Goal: Information Seeking & Learning: Find specific fact

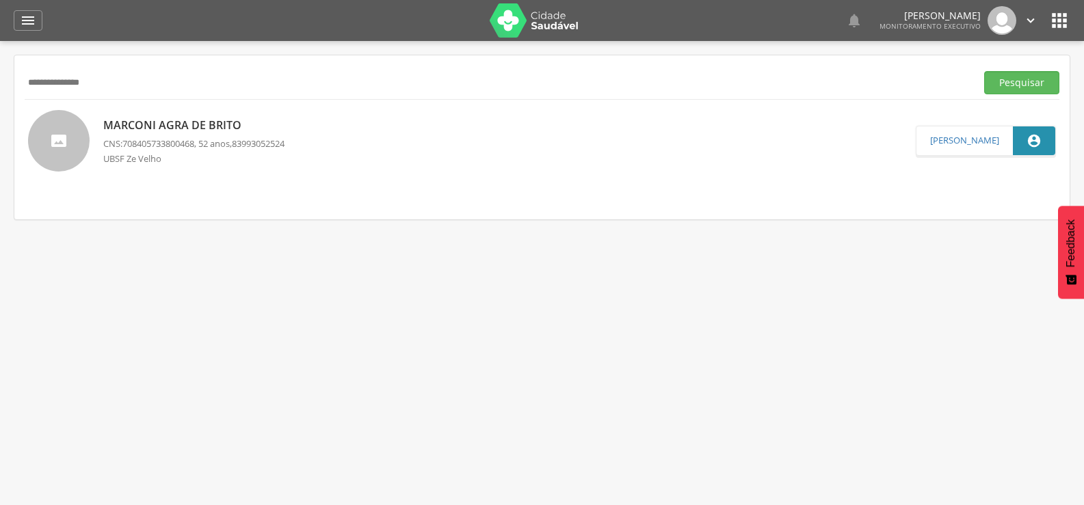
drag, startPoint x: 155, startPoint y: 94, endPoint x: 0, endPoint y: 96, distance: 154.6
click at [0, 96] on div " Supervisão  Distritos  Ubs Coordenador: - Queimadas / PB Intervalo de Tempo…" at bounding box center [542, 293] width 1084 height 505
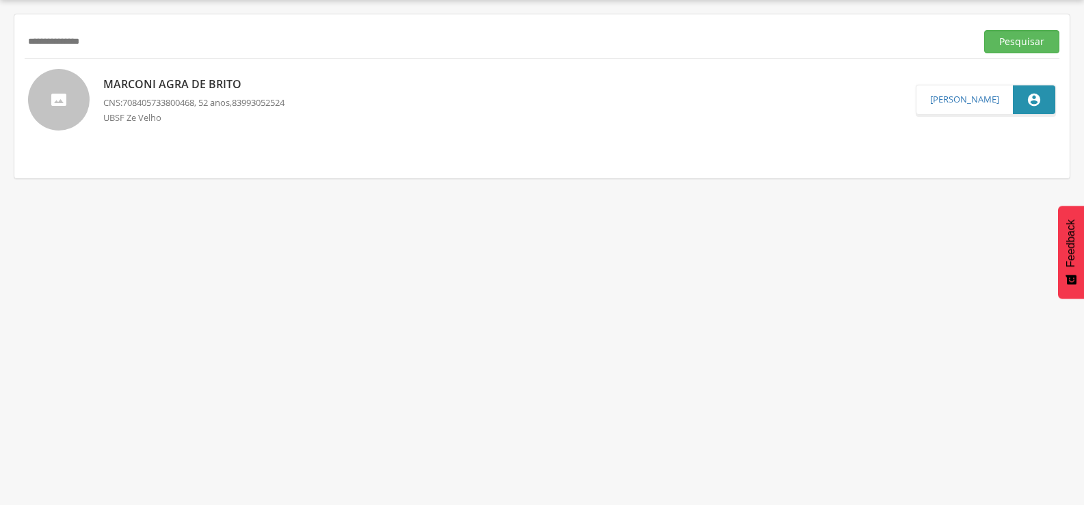
click at [144, 38] on input "**********" at bounding box center [498, 41] width 946 height 23
drag, startPoint x: 144, startPoint y: 38, endPoint x: 17, endPoint y: 54, distance: 128.3
click at [17, 54] on div "**********" at bounding box center [541, 96] width 1055 height 164
click at [984, 30] on button "Pesquisar" at bounding box center [1021, 41] width 75 height 23
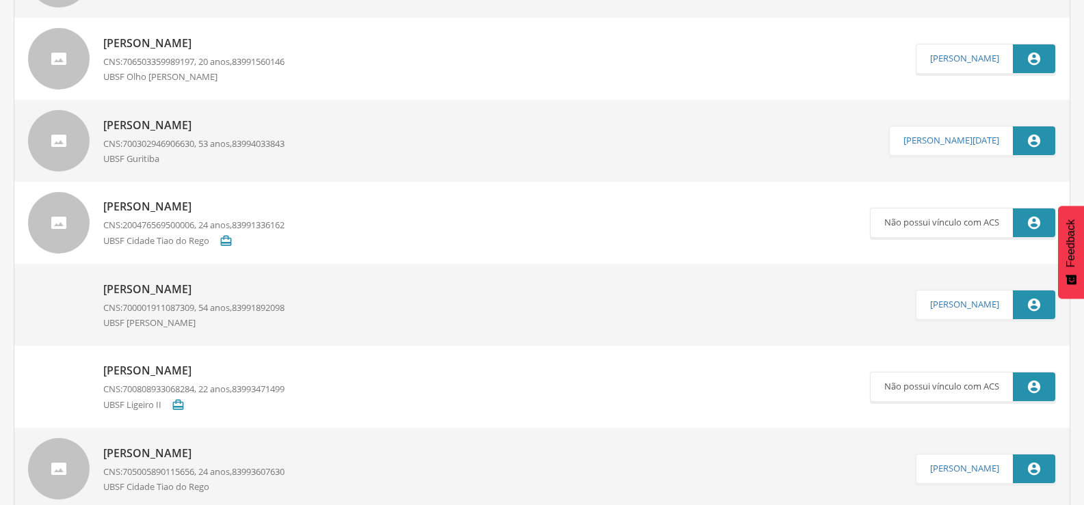
scroll to position [315, 0]
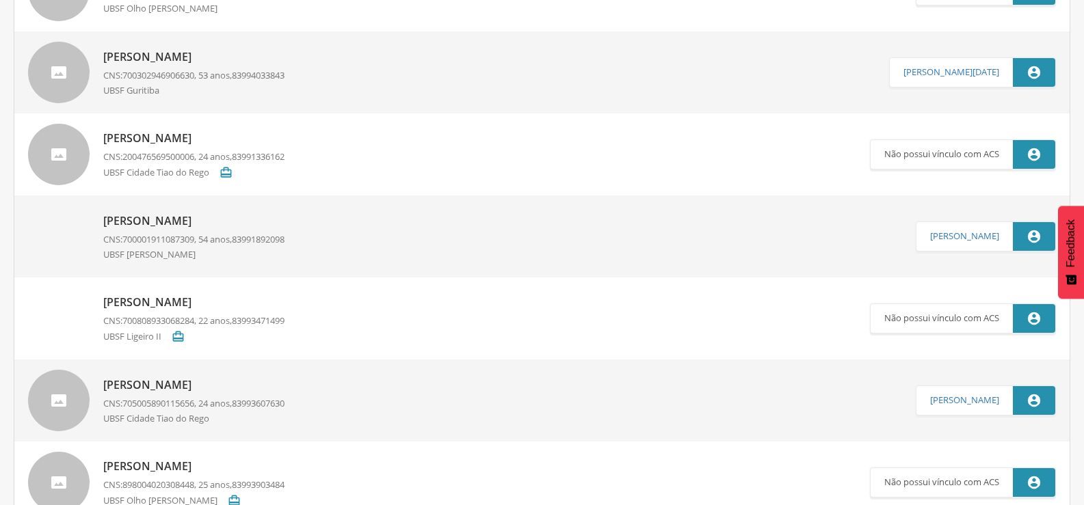
click at [229, 230] on div "[PERSON_NAME] CNS: 700001911087309 , 54 anos, 83991892098 UBSF [PERSON_NAME]" at bounding box center [193, 236] width 181 height 55
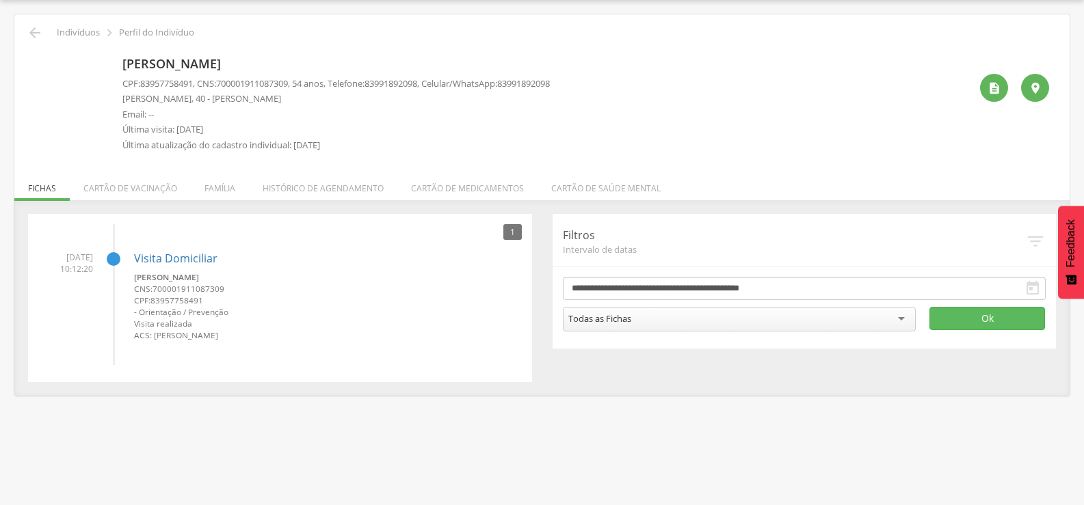
drag, startPoint x: 124, startPoint y: 63, endPoint x: 336, endPoint y: 55, distance: 212.2
click at [336, 55] on p "[PERSON_NAME]" at bounding box center [335, 64] width 427 height 18
copy p "[PERSON_NAME]"
click at [31, 35] on icon "" at bounding box center [35, 33] width 16 height 16
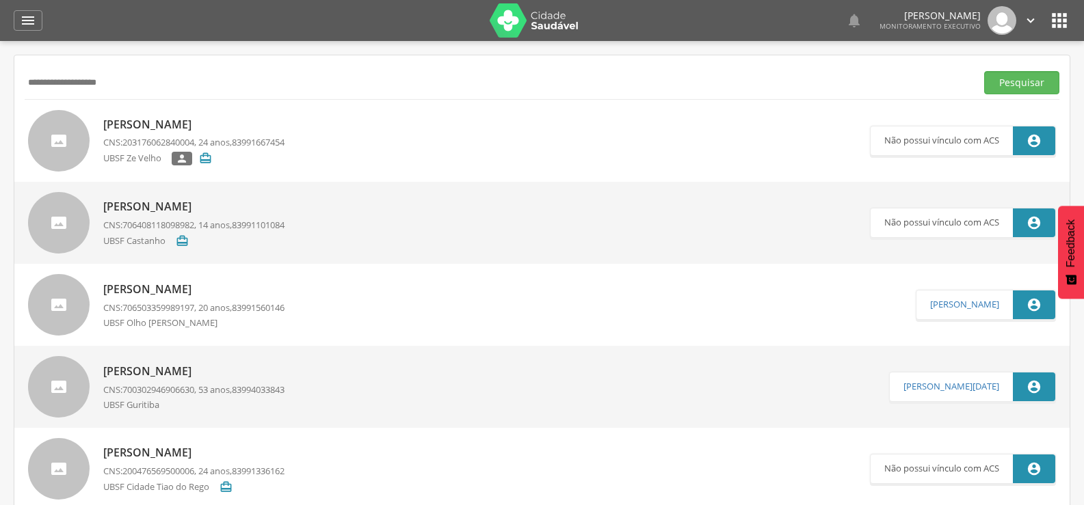
drag, startPoint x: 130, startPoint y: 77, endPoint x: 0, endPoint y: 80, distance: 130.0
click at [0, 80] on div " Supervisão  Distritos  Ubs Coordenador: - Queimadas / PB Intervalo de Tempo…" at bounding box center [542, 293] width 1084 height 505
paste input "***"
click at [984, 71] on button "Pesquisar" at bounding box center [1021, 82] width 75 height 23
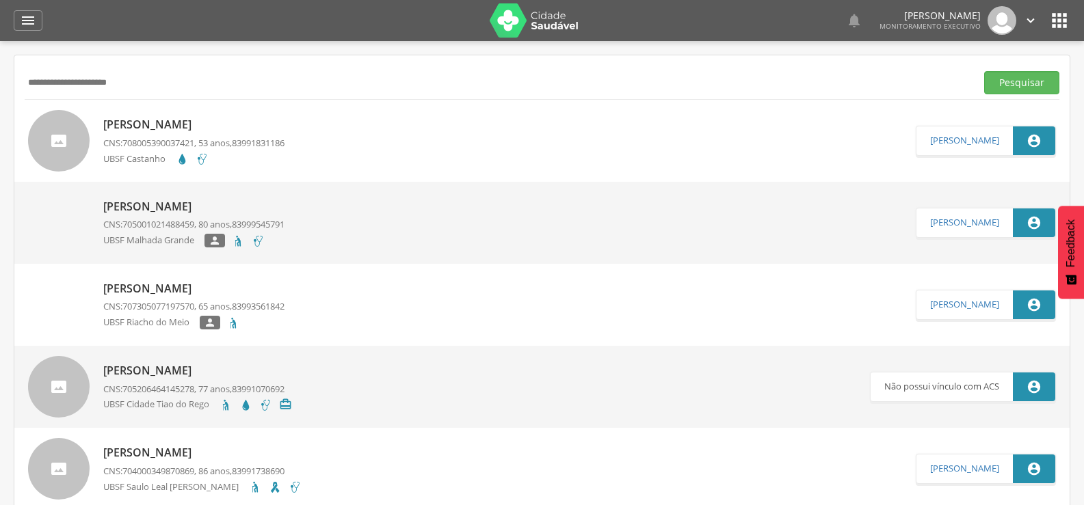
click at [185, 141] on span "708005390037421" at bounding box center [158, 143] width 72 height 12
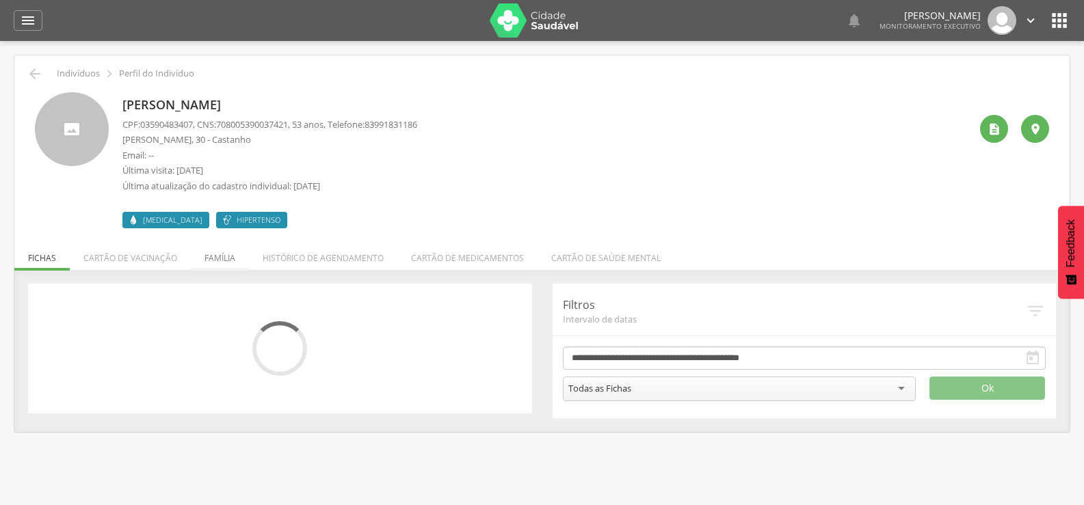
click at [220, 256] on li "Família" at bounding box center [220, 255] width 58 height 32
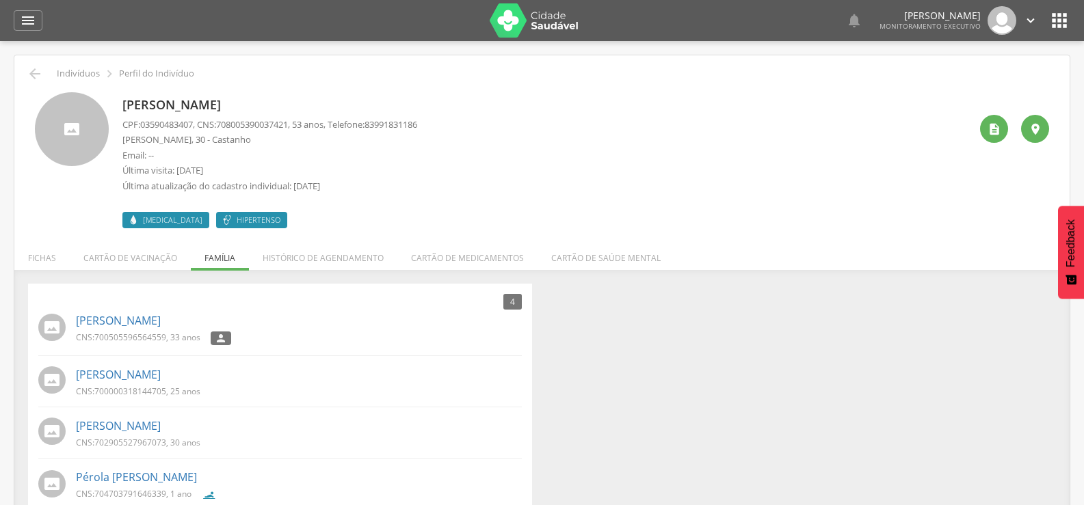
scroll to position [41, 0]
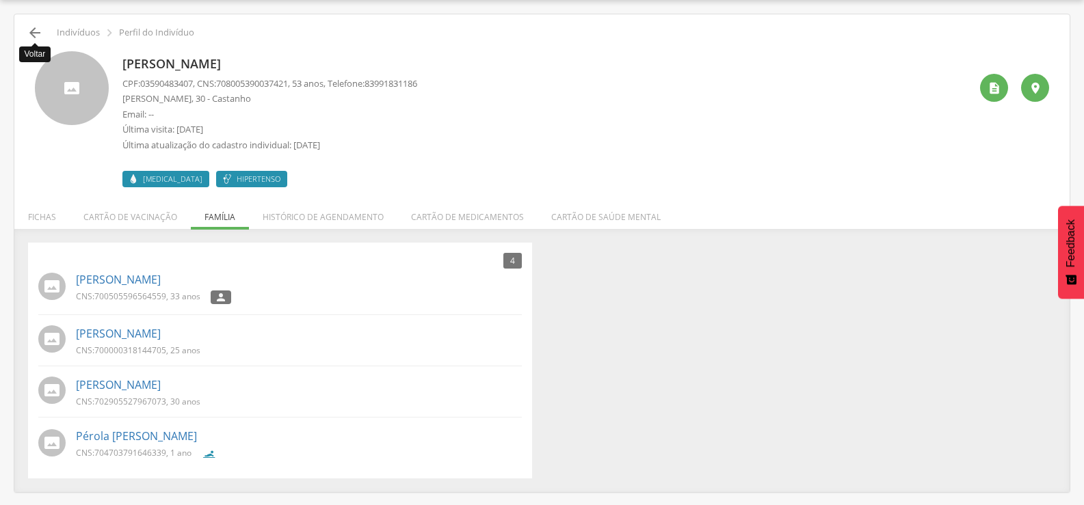
click at [34, 36] on icon "" at bounding box center [35, 33] width 16 height 16
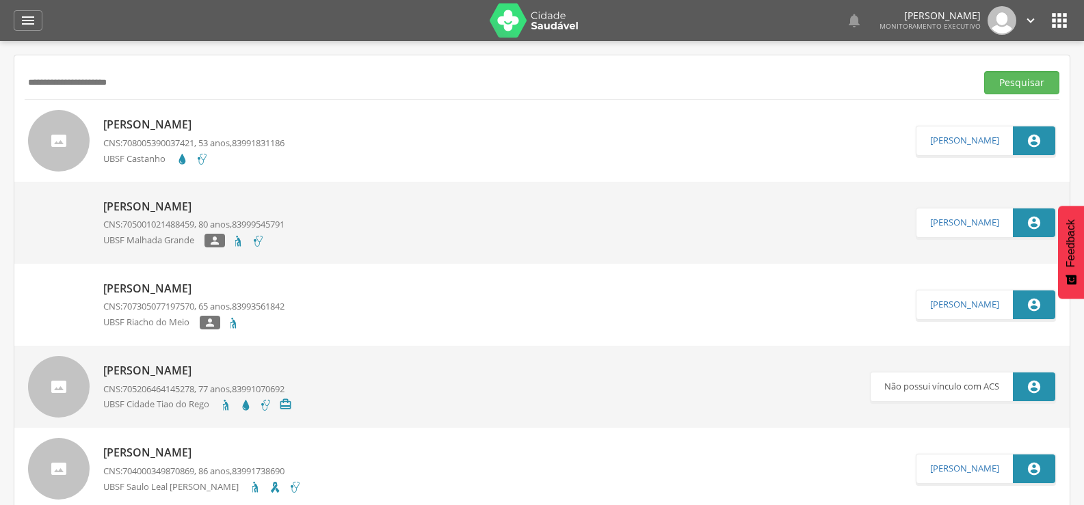
click at [222, 146] on p "CNS: 708005390037421 , 53 anos, 83991831186" at bounding box center [193, 143] width 181 height 13
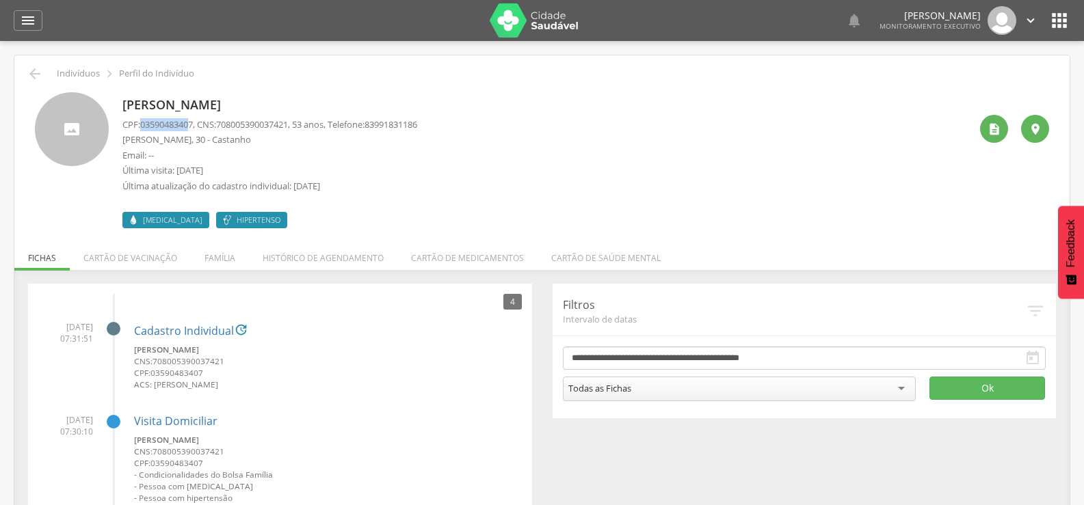
drag, startPoint x: 141, startPoint y: 127, endPoint x: 194, endPoint y: 125, distance: 53.4
click at [194, 125] on p "CPF: 03590483407 , CNS: [PHONE_NUMBER] , 53 anos, Telefone: [PHONE_NUMBER]" at bounding box center [269, 124] width 295 height 13
click at [193, 125] on span "03590483407" at bounding box center [166, 124] width 53 height 12
drag, startPoint x: 196, startPoint y: 125, endPoint x: 146, endPoint y: 127, distance: 50.6
click at [146, 127] on span "03590483407" at bounding box center [166, 124] width 53 height 12
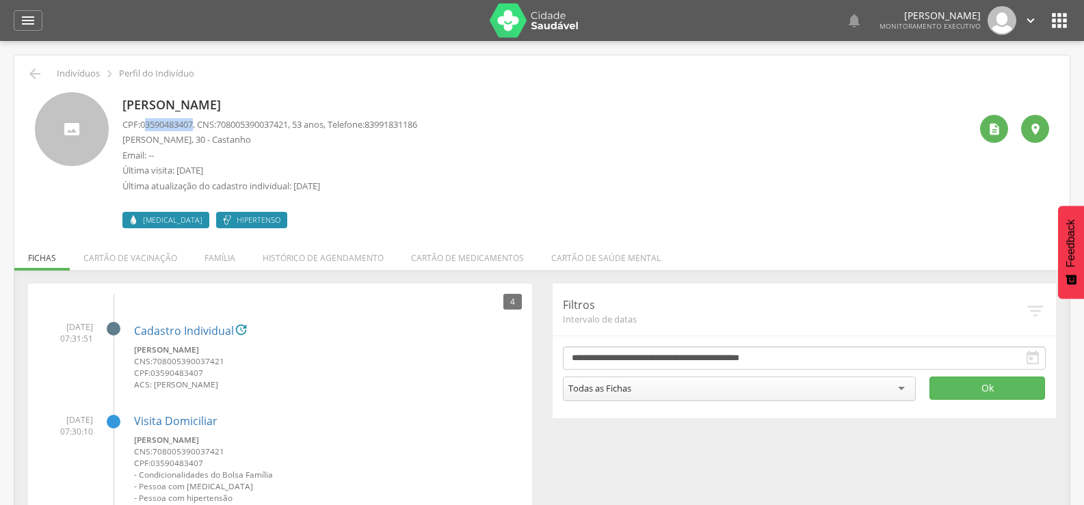
click at [146, 128] on span "03590483407" at bounding box center [166, 124] width 53 height 12
drag, startPoint x: 145, startPoint y: 126, endPoint x: 197, endPoint y: 128, distance: 52.0
click at [193, 128] on span "03590483407" at bounding box center [166, 124] width 53 height 12
copy span "03590483407"
click at [40, 81] on icon "" at bounding box center [35, 74] width 16 height 16
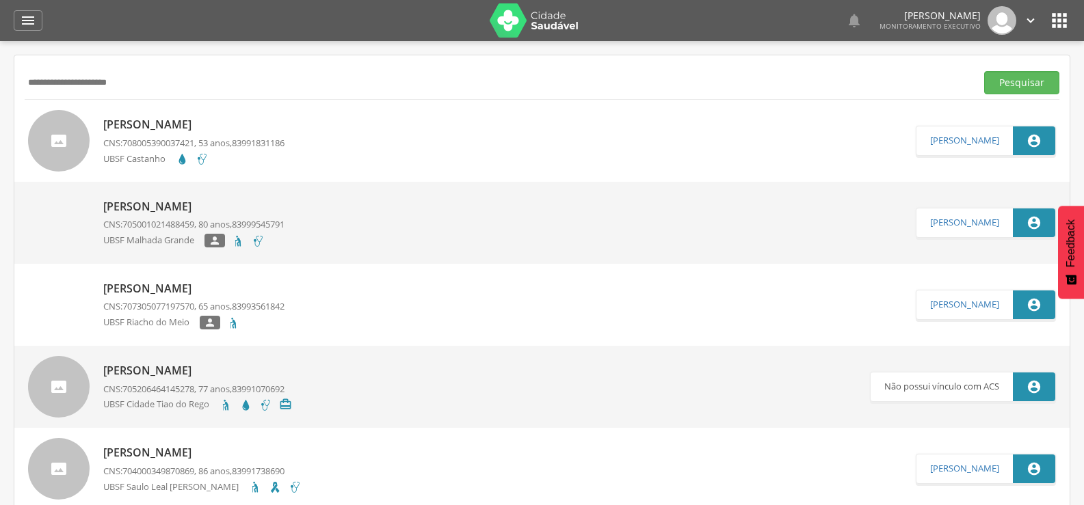
drag, startPoint x: 142, startPoint y: 84, endPoint x: 0, endPoint y: 83, distance: 142.3
click at [0, 83] on div " Supervisão  Distritos  Ubs Coordenador: - Queimadas / PB Intervalo de Tempo…" at bounding box center [542, 293] width 1084 height 505
click at [984, 71] on button "Pesquisar" at bounding box center [1021, 82] width 75 height 23
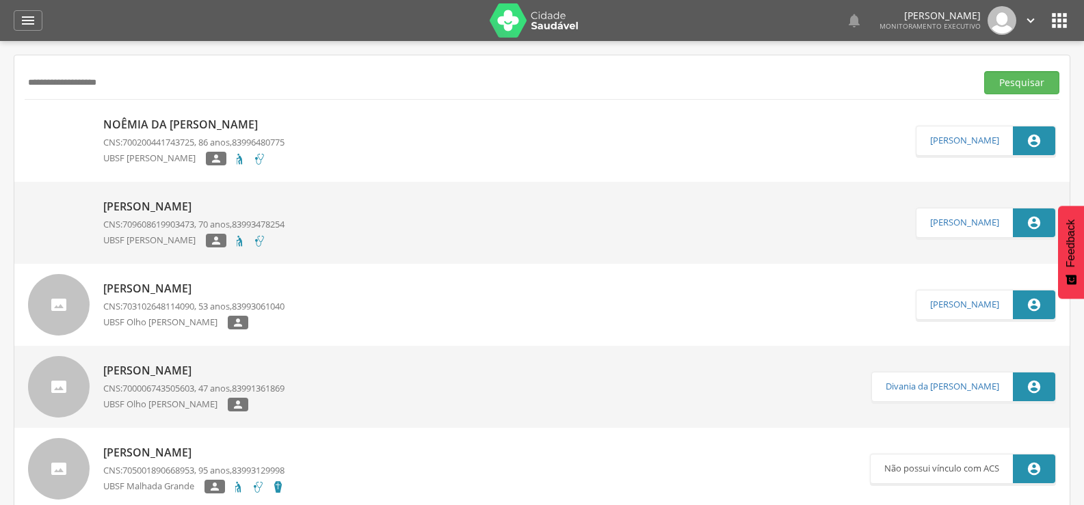
drag, startPoint x: 122, startPoint y: 84, endPoint x: 0, endPoint y: 78, distance: 121.9
click at [0, 78] on div " Supervisão  Distritos  Ubs Coordenador: - Queimadas / PB Intervalo de Tempo…" at bounding box center [542, 293] width 1084 height 505
click at [140, 86] on input "**********" at bounding box center [498, 82] width 946 height 23
drag, startPoint x: 140, startPoint y: 86, endPoint x: 0, endPoint y: 86, distance: 140.2
click at [0, 86] on div " Supervisão  Distritos  Ubs Coordenador: - Queimadas / PB Intervalo de Tempo…" at bounding box center [542, 293] width 1084 height 505
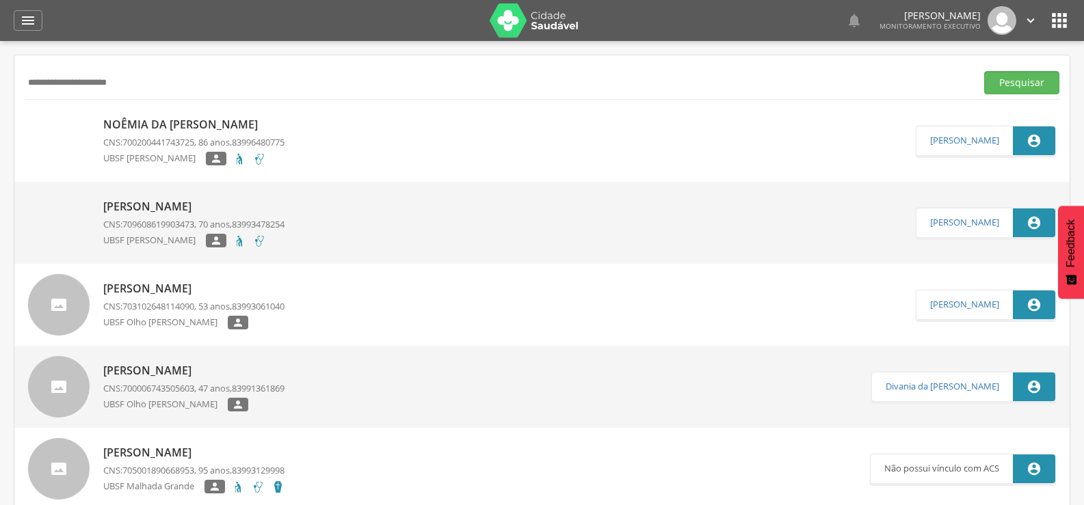
click at [984, 71] on button "Pesquisar" at bounding box center [1021, 82] width 75 height 23
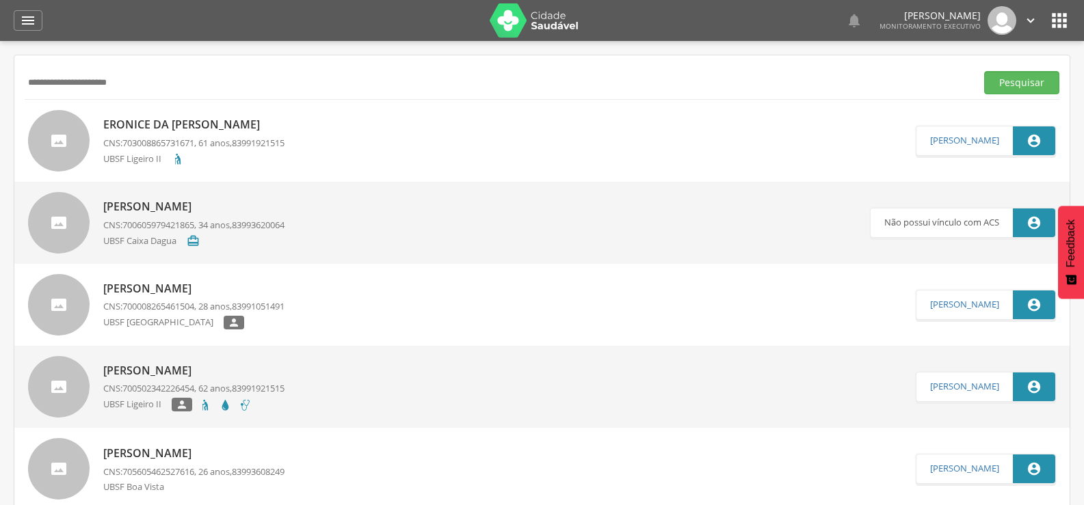
drag, startPoint x: 128, startPoint y: 90, endPoint x: 0, endPoint y: 103, distance: 128.6
click at [0, 103] on div " Supervisão  Distritos  Ubs Coordenador: - Queimadas / PB Intervalo de Tempo…" at bounding box center [542, 293] width 1084 height 505
click at [984, 71] on button "Pesquisar" at bounding box center [1021, 82] width 75 height 23
click at [277, 289] on p "[PERSON_NAME]" at bounding box center [193, 289] width 181 height 16
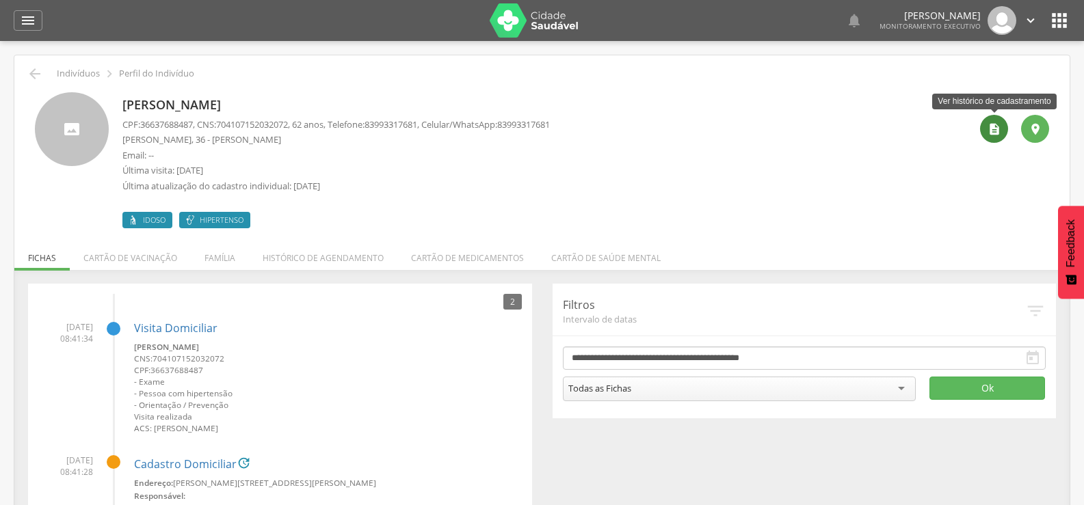
click at [988, 127] on icon "" at bounding box center [995, 129] width 14 height 14
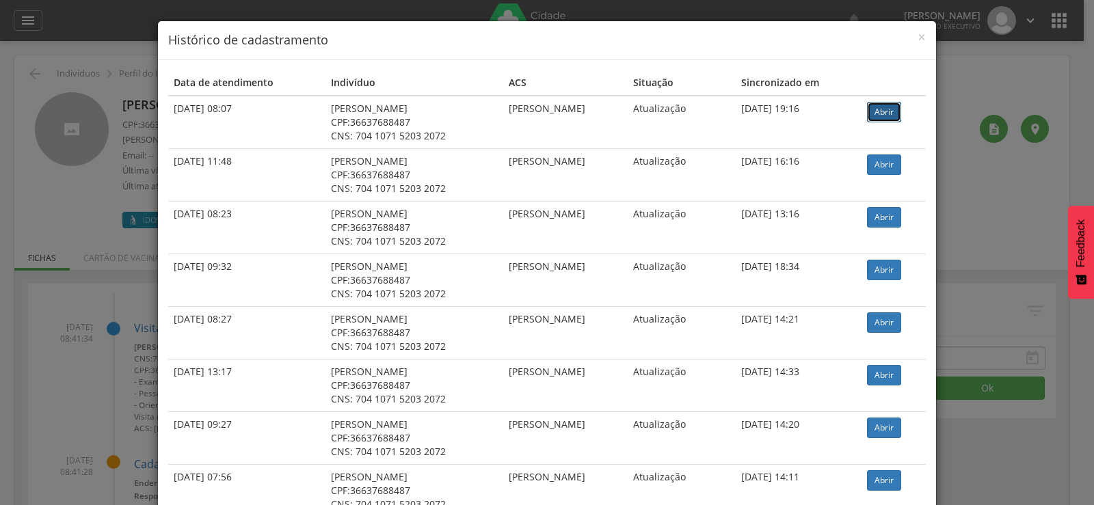
click at [884, 103] on link "Abrir" at bounding box center [884, 112] width 34 height 21
click at [918, 34] on span "×" at bounding box center [922, 36] width 8 height 19
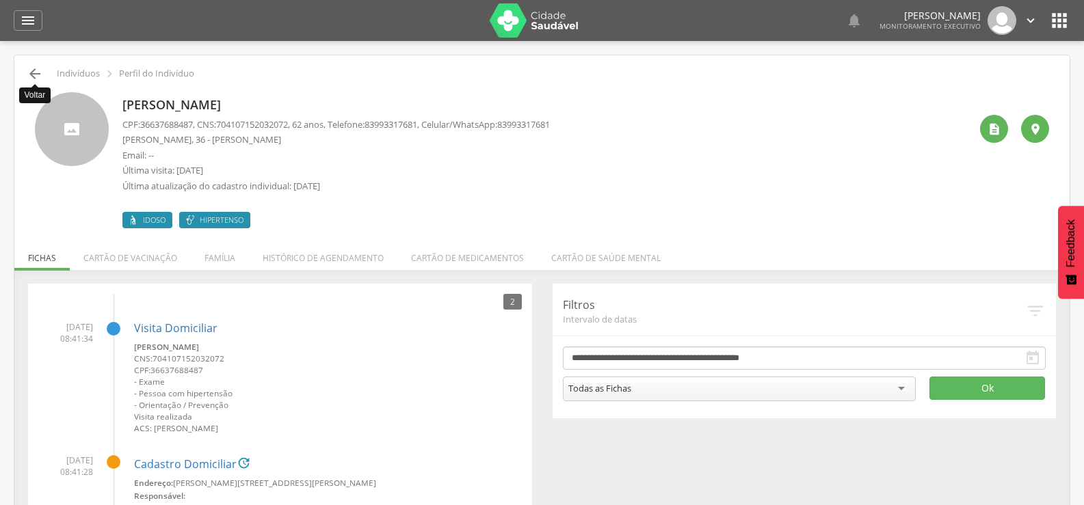
click at [34, 67] on icon "" at bounding box center [35, 74] width 16 height 16
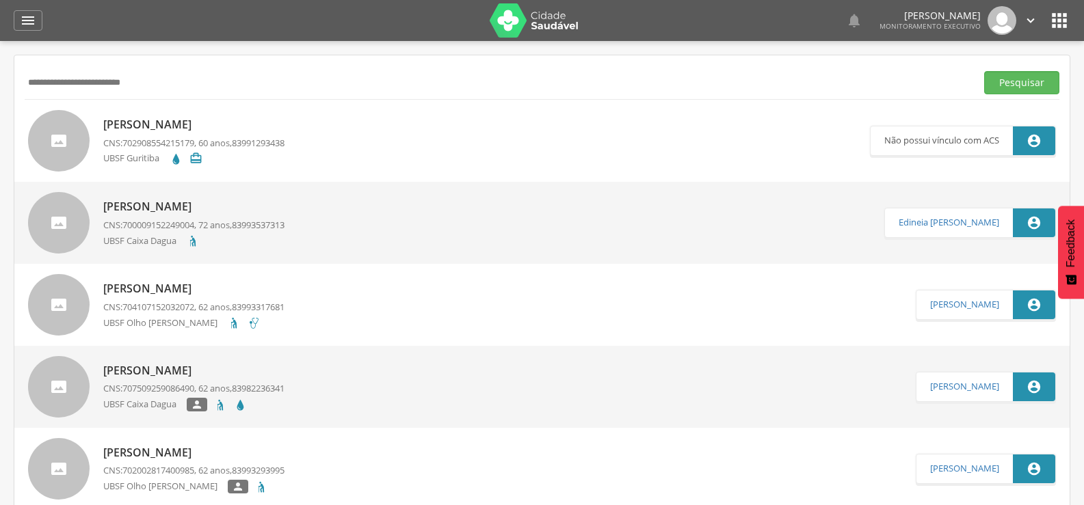
drag, startPoint x: 153, startPoint y: 80, endPoint x: 0, endPoint y: 88, distance: 153.4
click at [0, 88] on div " Supervisão  Distritos  Ubs Coordenador: - Queimadas / PB Intervalo de Tempo…" at bounding box center [542, 293] width 1084 height 505
click at [984, 71] on button "Pesquisar" at bounding box center [1021, 82] width 75 height 23
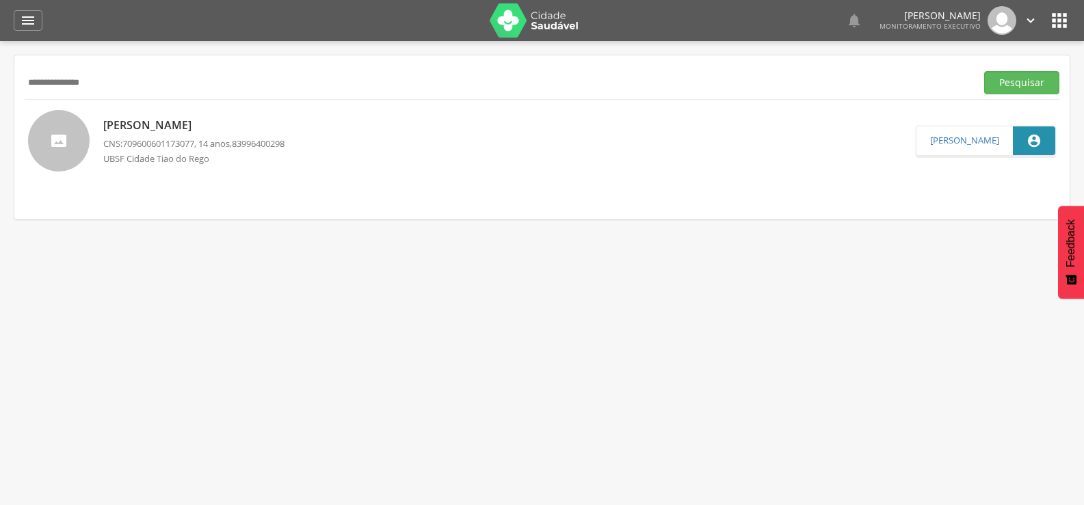
drag, startPoint x: 153, startPoint y: 83, endPoint x: 0, endPoint y: 68, distance: 153.2
click at [0, 68] on div " Supervisão  Distritos  Ubs Coordenador: - Queimadas / PB Intervalo de Tempo…" at bounding box center [542, 293] width 1084 height 505
click at [984, 71] on button "Pesquisar" at bounding box center [1021, 82] width 75 height 23
drag, startPoint x: 131, startPoint y: 84, endPoint x: 0, endPoint y: 174, distance: 159.0
click at [0, 174] on div " Supervisão  Distritos  Ubs Coordenador: - Queimadas / PB Intervalo de Tempo…" at bounding box center [542, 293] width 1084 height 505
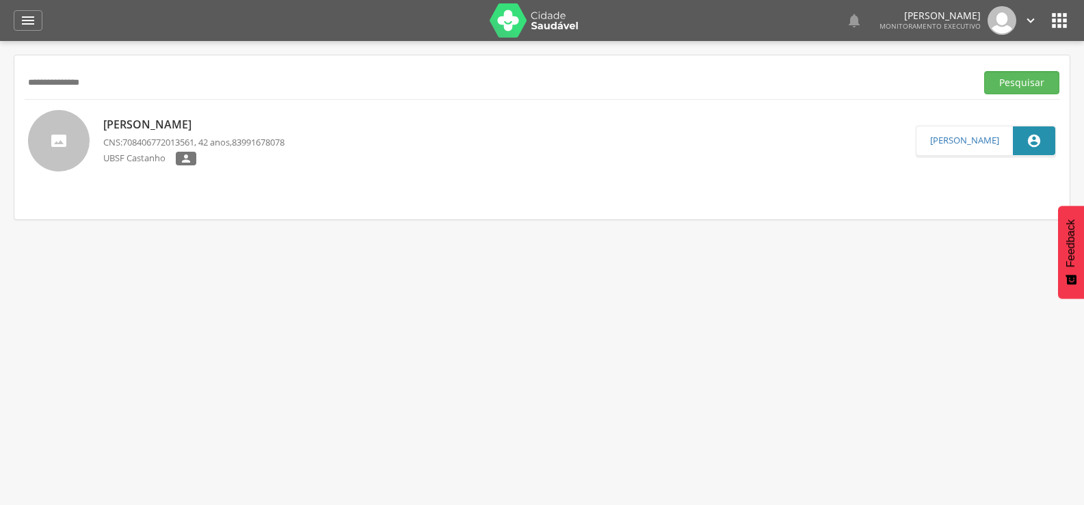
click at [984, 71] on button "Pesquisar" at bounding box center [1021, 82] width 75 height 23
drag, startPoint x: 119, startPoint y: 81, endPoint x: 0, endPoint y: 100, distance: 120.5
click at [0, 100] on div " Supervisão  Distritos  Ubs Coordenador: - Queimadas / PB Intervalo de Tempo…" at bounding box center [542, 293] width 1084 height 505
click at [984, 71] on button "Pesquisar" at bounding box center [1021, 82] width 75 height 23
drag, startPoint x: 137, startPoint y: 75, endPoint x: 0, endPoint y: 103, distance: 139.5
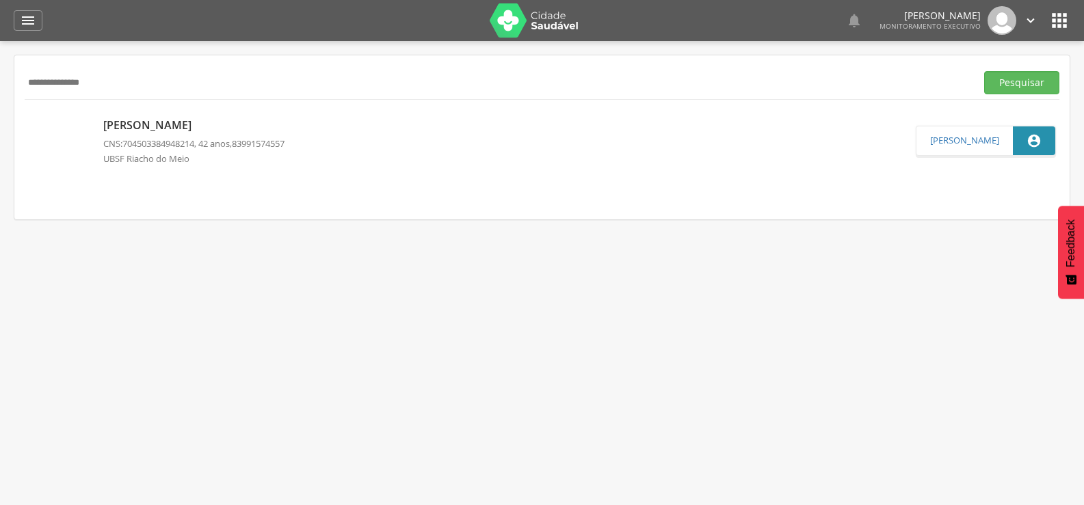
click at [0, 103] on div " Supervisão  Distritos  Ubs Coordenador: - Queimadas / PB Intervalo de Tempo…" at bounding box center [542, 293] width 1084 height 505
click at [984, 71] on button "Pesquisar" at bounding box center [1021, 82] width 75 height 23
drag, startPoint x: 151, startPoint y: 84, endPoint x: 0, endPoint y: 81, distance: 151.2
click at [0, 81] on div " Supervisão  Distritos  Ubs Coordenador: - Queimadas / PB Intervalo de Tempo…" at bounding box center [542, 293] width 1084 height 505
click at [984, 71] on button "Pesquisar" at bounding box center [1021, 82] width 75 height 23
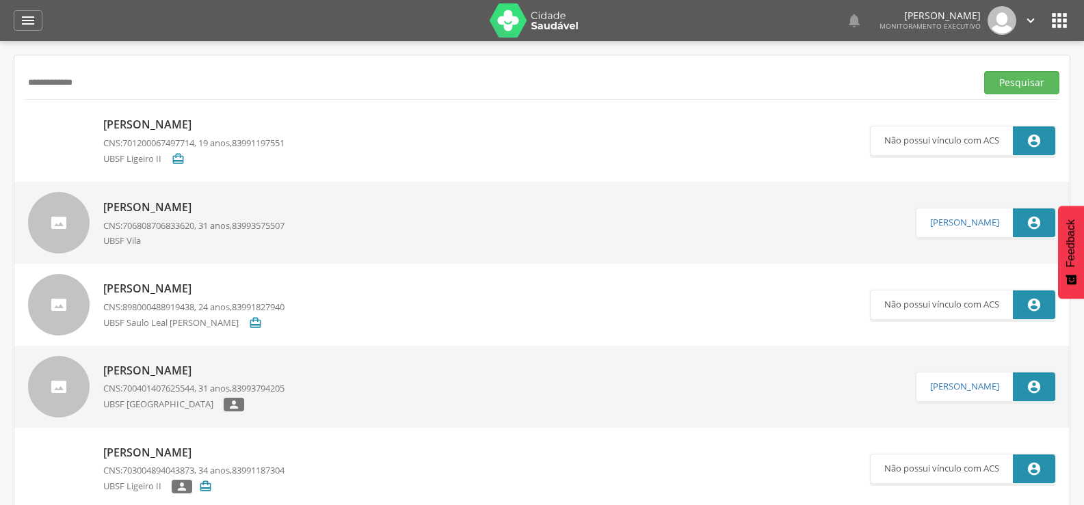
click at [34, 80] on input "**********" at bounding box center [498, 82] width 946 height 23
click at [984, 71] on button "Pesquisar" at bounding box center [1021, 82] width 75 height 23
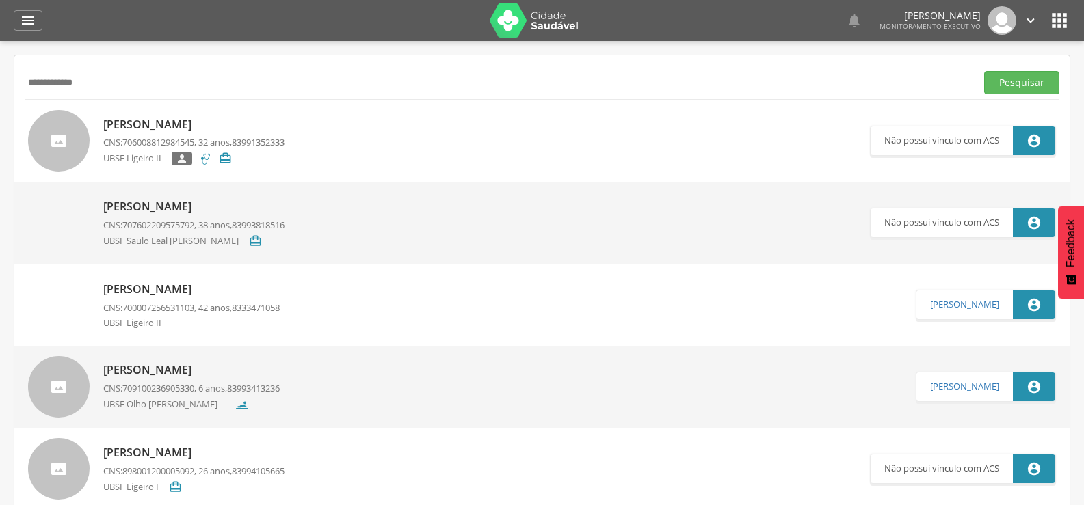
click at [72, 77] on input "**********" at bounding box center [498, 82] width 946 height 23
click at [984, 71] on button "Pesquisar" at bounding box center [1021, 82] width 75 height 23
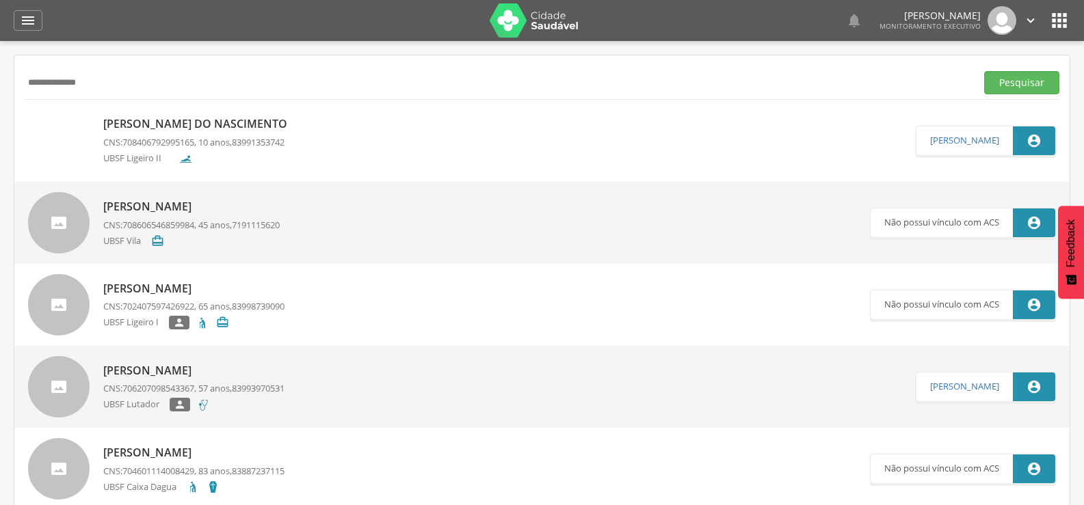
click at [248, 122] on p "[PERSON_NAME] do Nascimento" at bounding box center [198, 124] width 191 height 16
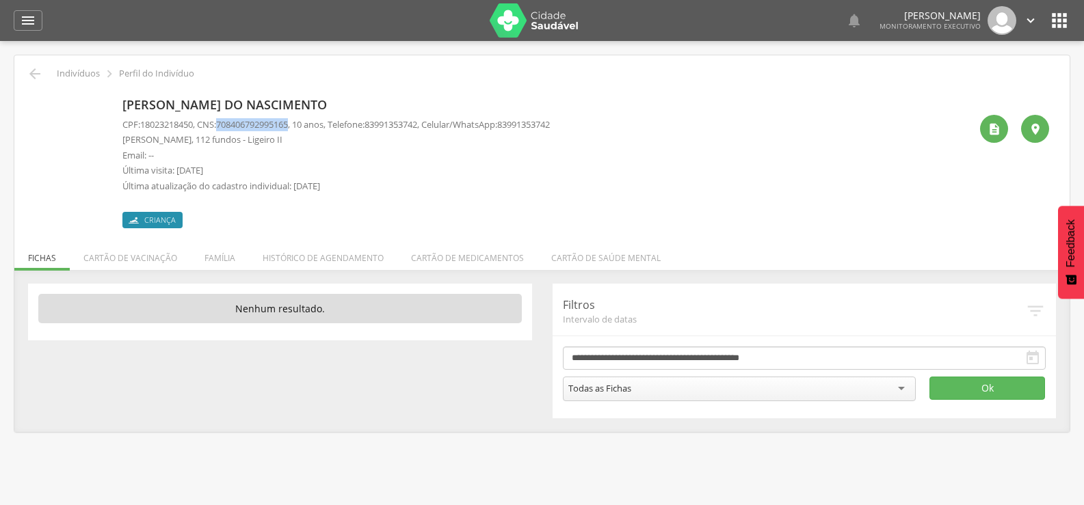
drag, startPoint x: 224, startPoint y: 125, endPoint x: 300, endPoint y: 122, distance: 76.7
click at [300, 122] on p "CPF: 18023218450 , CNS: [PHONE_NUMBER] , 10 anos, Telefone: [PHONE_NUMBER] , Ce…" at bounding box center [335, 124] width 427 height 13
copy p "708406792995165"
click at [40, 77] on icon "" at bounding box center [35, 74] width 16 height 16
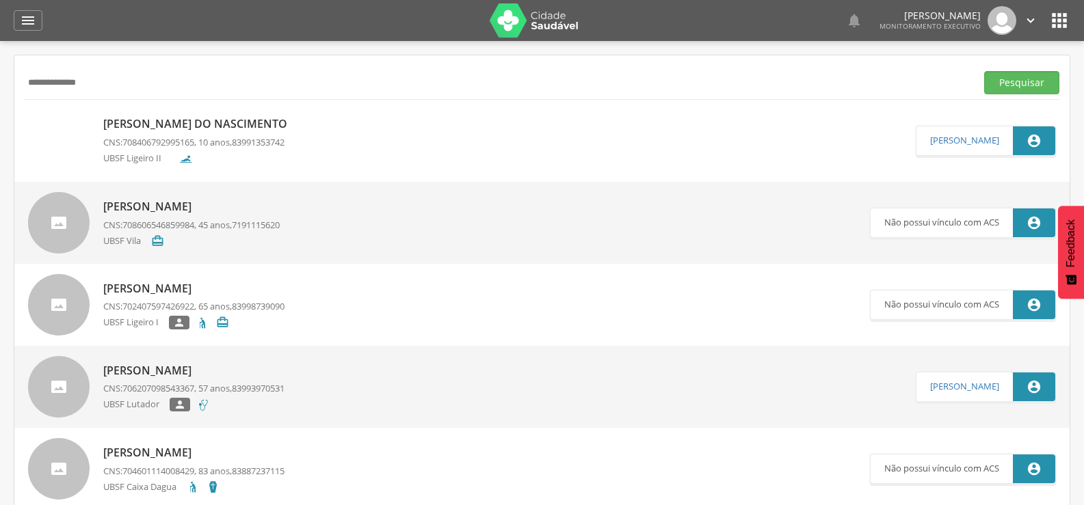
drag, startPoint x: 147, startPoint y: 75, endPoint x: 0, endPoint y: 51, distance: 149.1
click at [0, 51] on div " Supervisão  Distritos  Ubs Coordenador: - Queimadas / PB Intervalo de Tempo…" at bounding box center [542, 293] width 1084 height 505
click at [984, 71] on button "Pesquisar" at bounding box center [1021, 82] width 75 height 23
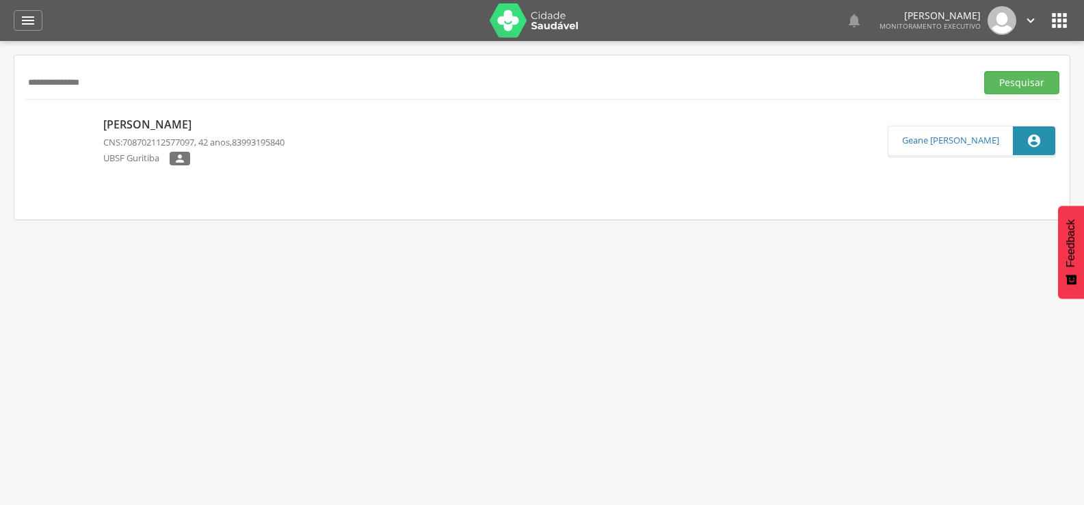
drag, startPoint x: 146, startPoint y: 68, endPoint x: 0, endPoint y: 72, distance: 146.4
click at [0, 72] on div " Supervisão  Distritos  Ubs Coordenador: - Queimadas / PB Intervalo de Tempo…" at bounding box center [542, 293] width 1084 height 505
drag, startPoint x: 115, startPoint y: 90, endPoint x: 5, endPoint y: 135, distance: 119.3
click at [5, 135] on div " Supervisão  Distritos  Ubs Coordenador: - Queimadas / PB Intervalo de Tempo…" at bounding box center [542, 293] width 1084 height 505
click at [984, 71] on button "Pesquisar" at bounding box center [1021, 82] width 75 height 23
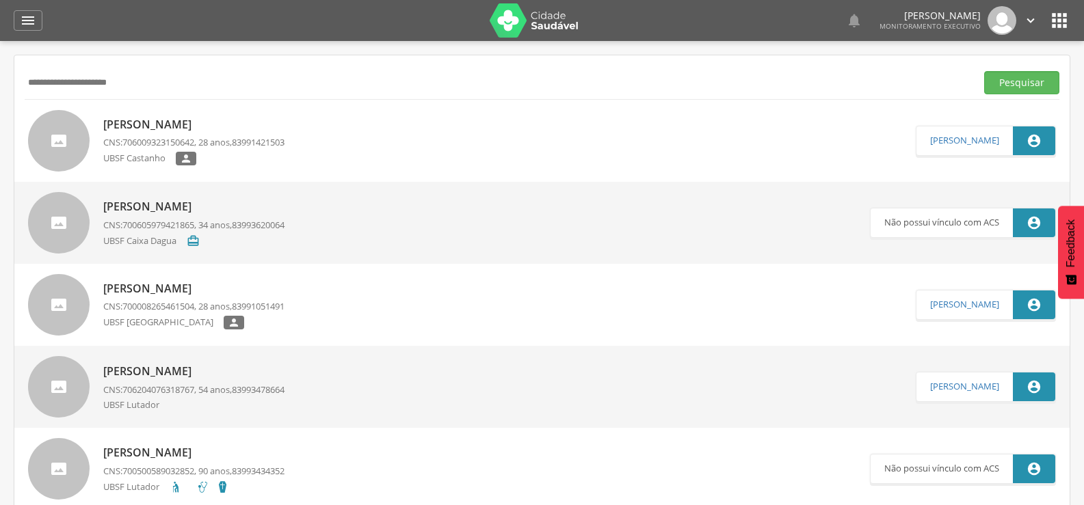
click at [224, 119] on p "[PERSON_NAME]" at bounding box center [193, 125] width 181 height 16
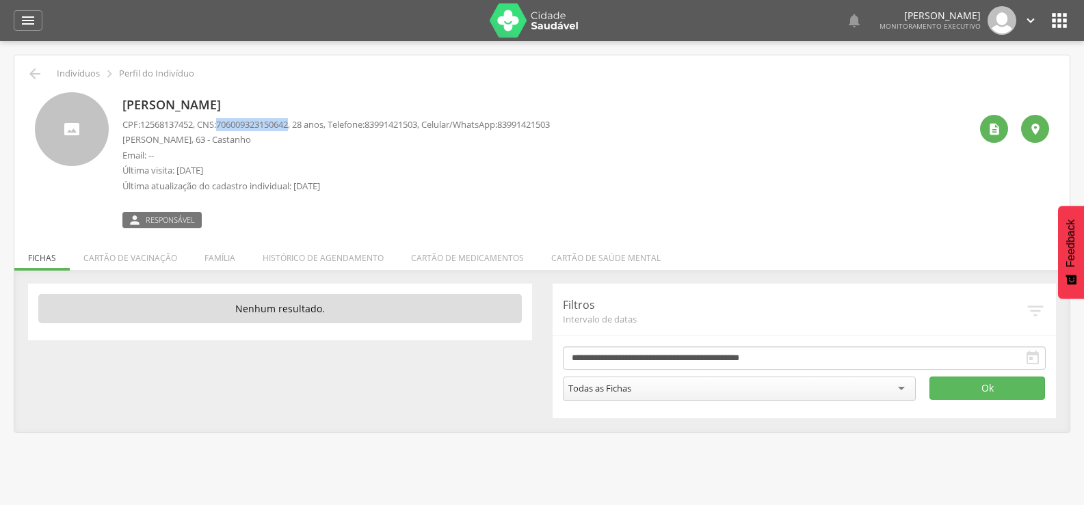
drag, startPoint x: 226, startPoint y: 123, endPoint x: 300, endPoint y: 123, distance: 73.2
click at [288, 123] on span "706009323150642" at bounding box center [252, 124] width 72 height 12
copy span "706009323150642"
click at [988, 133] on icon "" at bounding box center [995, 129] width 14 height 14
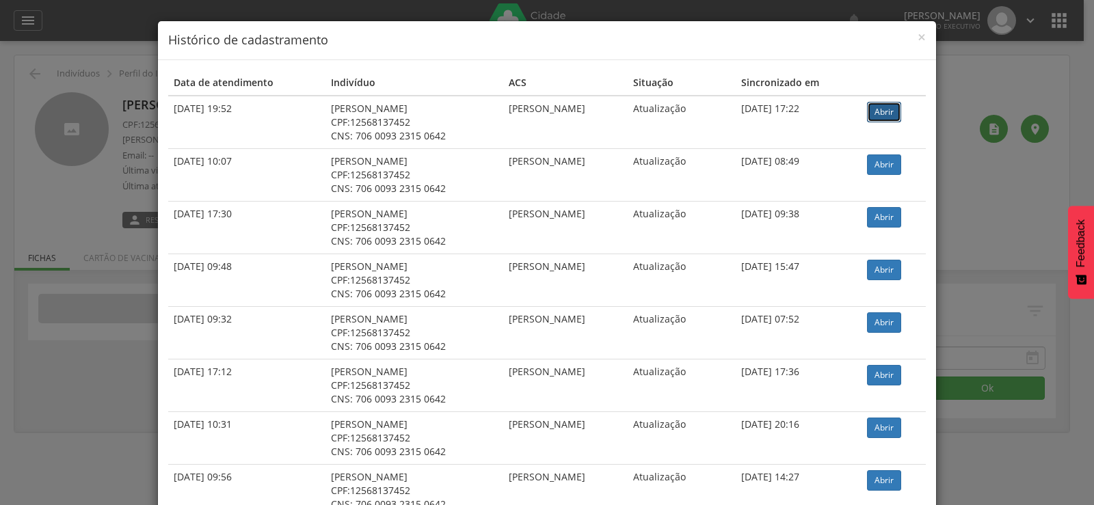
click at [878, 108] on link "Abrir" at bounding box center [884, 112] width 34 height 21
click at [918, 38] on span "×" at bounding box center [922, 36] width 8 height 19
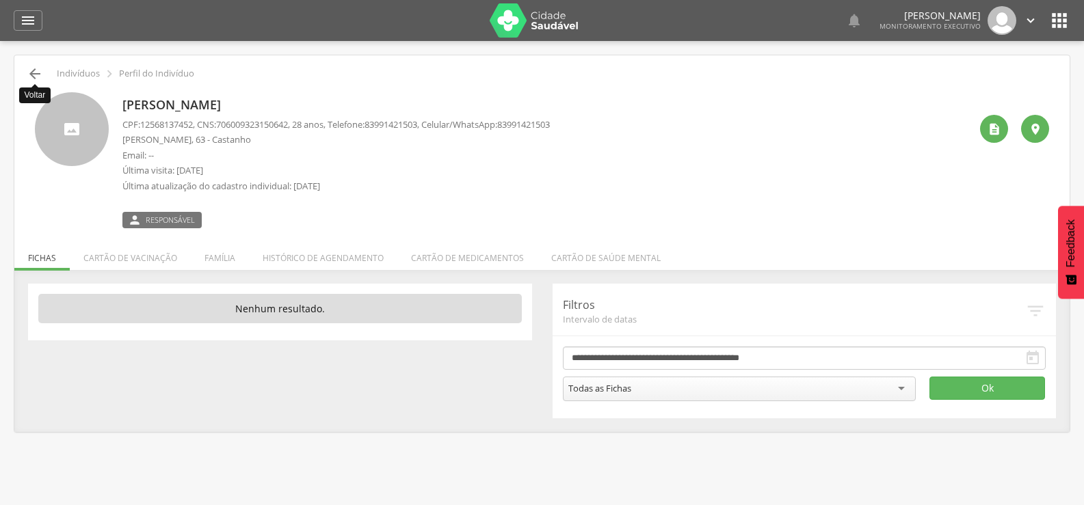
click at [32, 72] on icon "" at bounding box center [35, 74] width 16 height 16
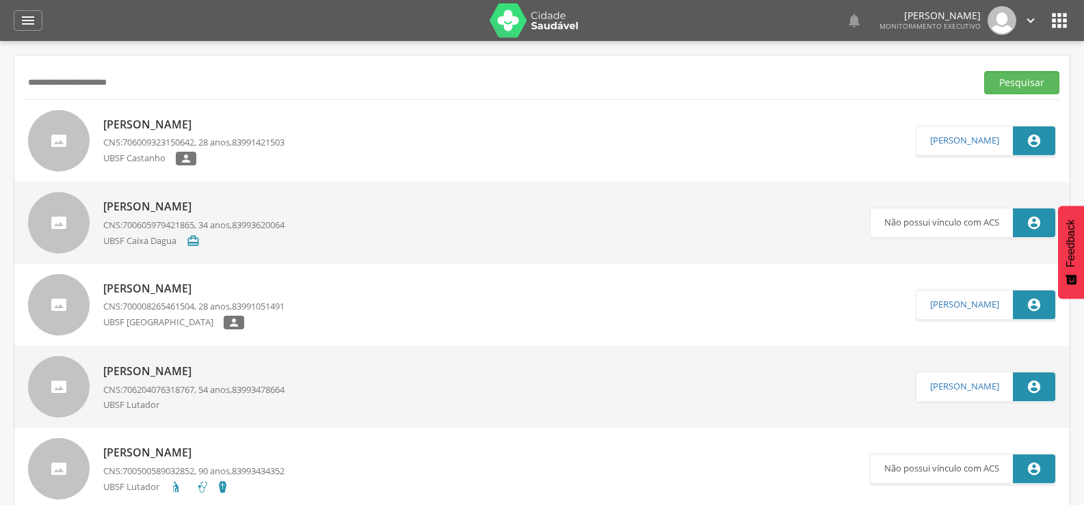
drag, startPoint x: 136, startPoint y: 83, endPoint x: 0, endPoint y: 92, distance: 136.4
click at [0, 92] on div " Supervisão  Distritos  Ubs Coordenador: - Queimadas / PB Intervalo de Tempo…" at bounding box center [542, 293] width 1084 height 505
click at [984, 71] on button "Pesquisar" at bounding box center [1021, 82] width 75 height 23
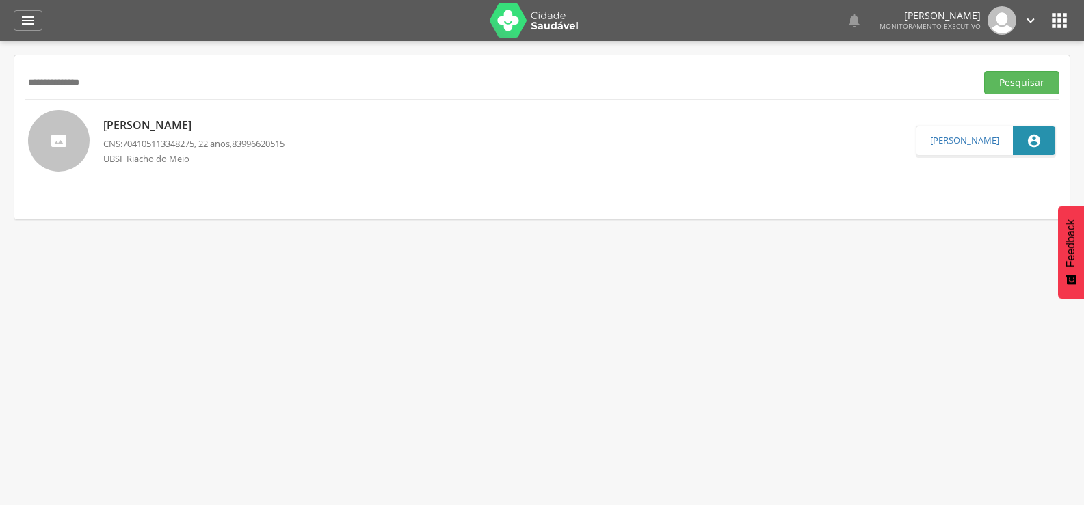
drag, startPoint x: 107, startPoint y: 88, endPoint x: 0, endPoint y: 88, distance: 106.7
click at [0, 87] on div " Supervisão  Distritos  Ubs Coordenador: - Queimadas / PB Intervalo de Tempo…" at bounding box center [542, 293] width 1084 height 505
click at [984, 71] on button "Pesquisar" at bounding box center [1021, 82] width 75 height 23
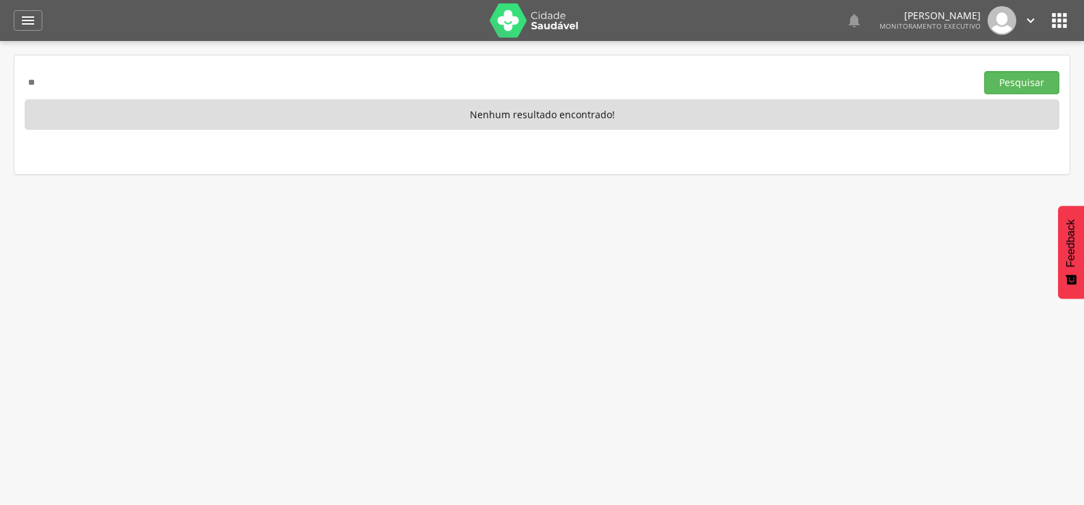
type input "*"
click at [984, 71] on button "Pesquisar" at bounding box center [1021, 82] width 75 height 23
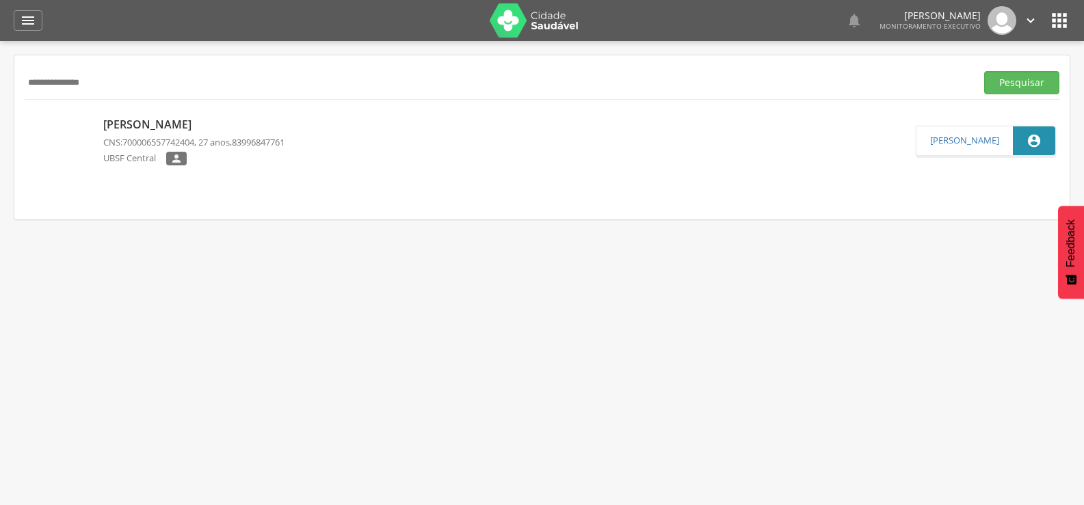
drag, startPoint x: 127, startPoint y: 96, endPoint x: 0, endPoint y: 100, distance: 127.3
click at [0, 100] on div " Supervisão  Distritos  Ubs Coordenador: - Queimadas / PB Intervalo de Tempo…" at bounding box center [542, 293] width 1084 height 505
drag, startPoint x: 148, startPoint y: 70, endPoint x: 0, endPoint y: 81, distance: 148.8
click at [0, 81] on div " Supervisão  Distritos  Ubs Coordenador: - Queimadas / PB Intervalo de Tempo…" at bounding box center [542, 293] width 1084 height 505
click at [984, 71] on button "Pesquisar" at bounding box center [1021, 82] width 75 height 23
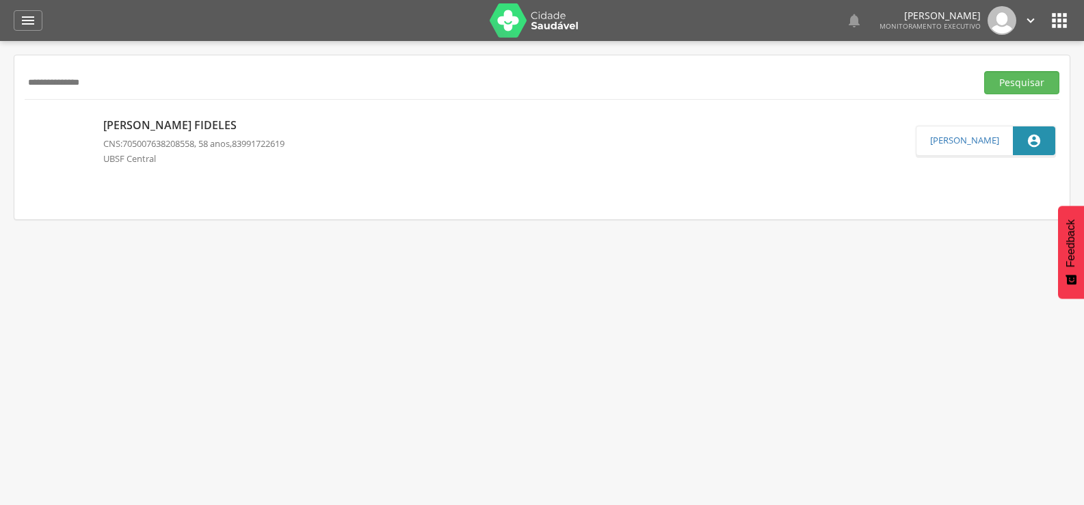
drag, startPoint x: 114, startPoint y: 81, endPoint x: 0, endPoint y: 85, distance: 113.6
click at [0, 85] on div " Supervisão  Distritos  Ubs Coordenador: - Queimadas / PB Intervalo de Tempo…" at bounding box center [542, 293] width 1084 height 505
click at [984, 71] on button "Pesquisar" at bounding box center [1021, 82] width 75 height 23
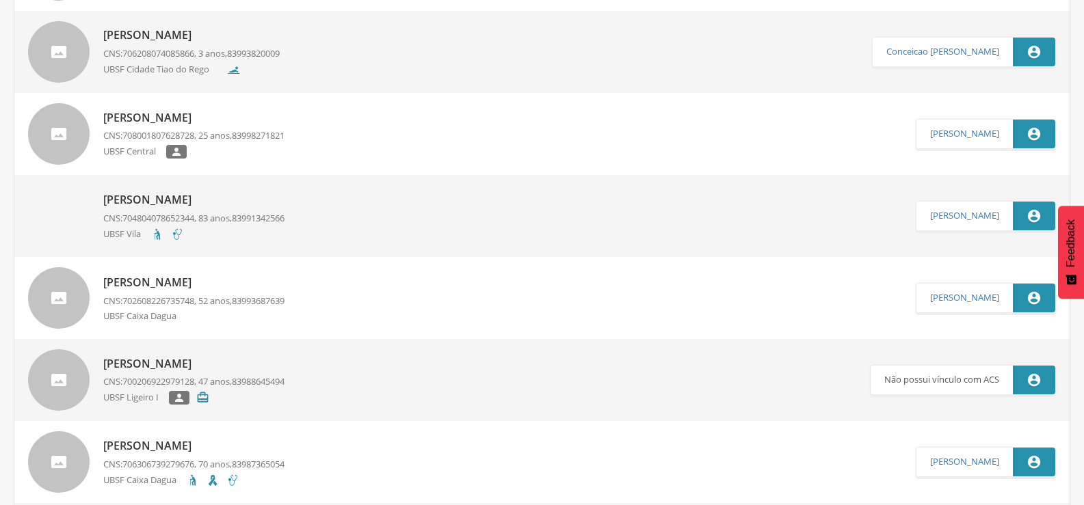
scroll to position [205, 0]
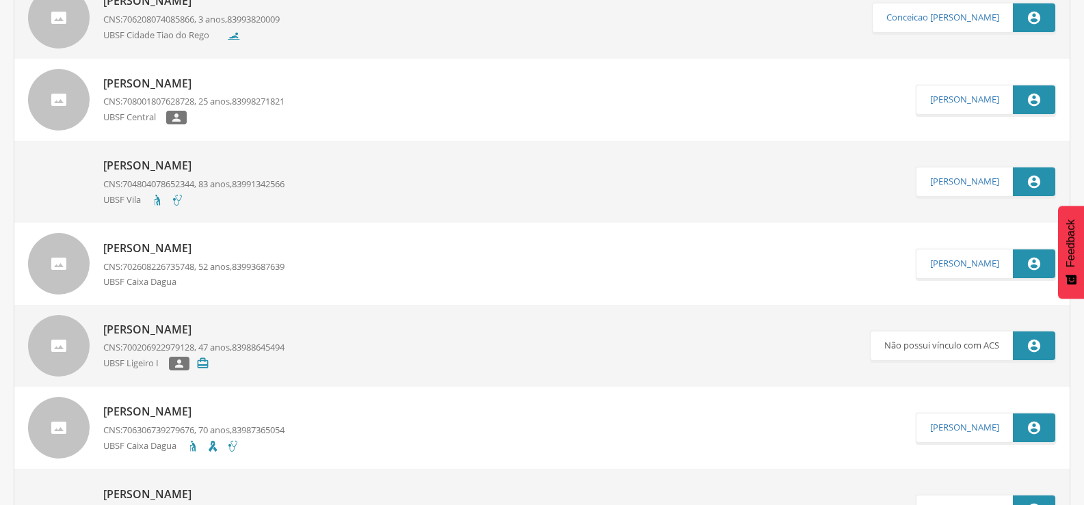
click at [219, 100] on p "CNS: 708001807628728 , 25 anos, 83998271821" at bounding box center [193, 101] width 181 height 13
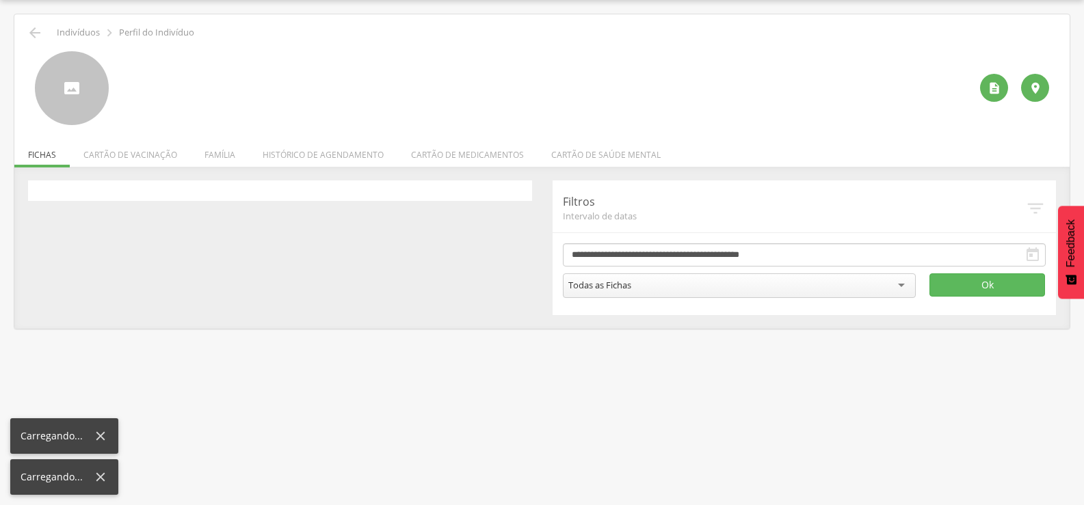
scroll to position [41, 0]
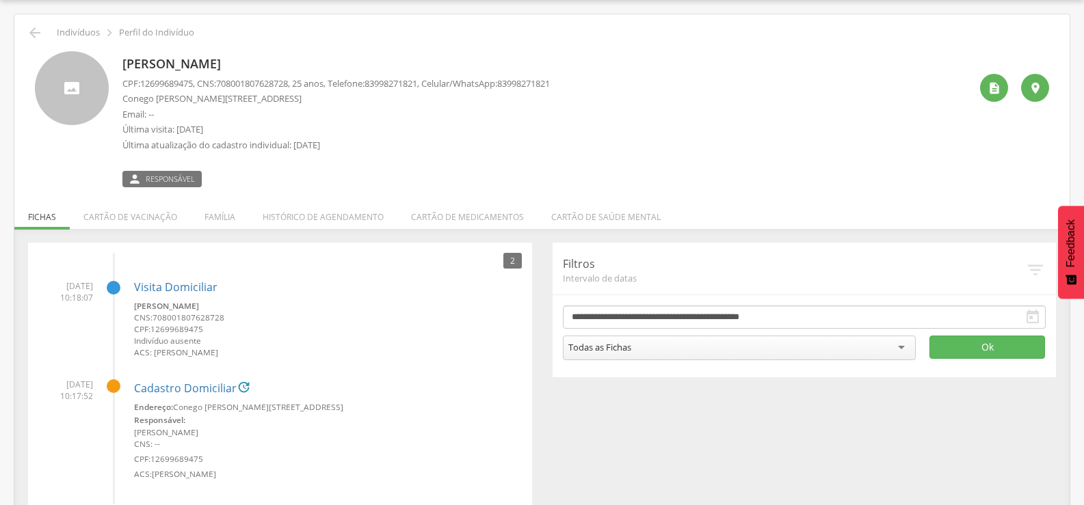
drag, startPoint x: 123, startPoint y: 65, endPoint x: 423, endPoint y: 55, distance: 300.4
click at [423, 55] on p "[PERSON_NAME]" at bounding box center [335, 64] width 427 height 18
copy p "[PERSON_NAME]"
click at [38, 39] on icon "" at bounding box center [35, 33] width 16 height 16
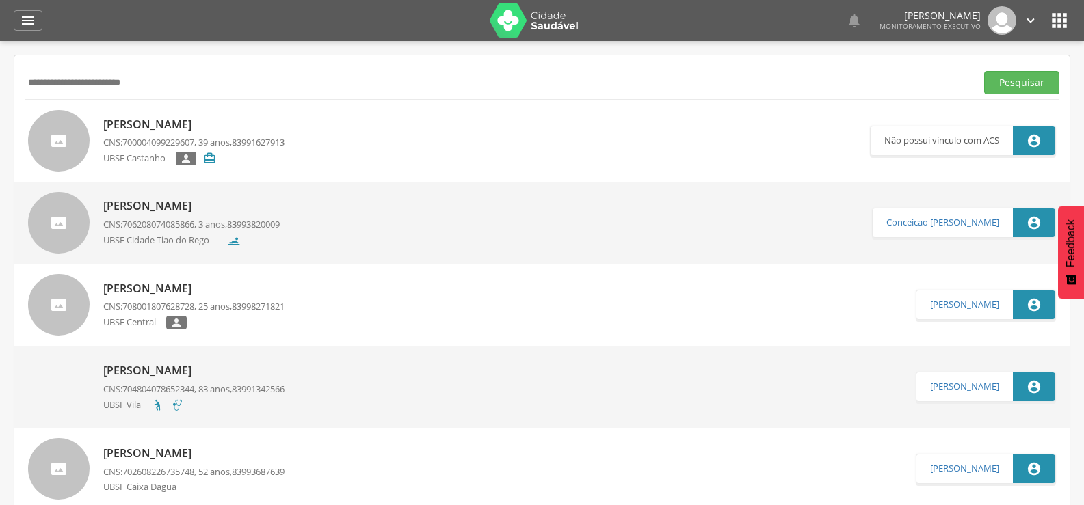
drag, startPoint x: 155, startPoint y: 81, endPoint x: 0, endPoint y: 80, distance: 155.3
click at [0, 80] on div " Supervisão  Distritos  Ubs Coordenador: - Queimadas / PB Intervalo de Tempo…" at bounding box center [542, 293] width 1084 height 505
click at [984, 71] on button "Pesquisar" at bounding box center [1021, 82] width 75 height 23
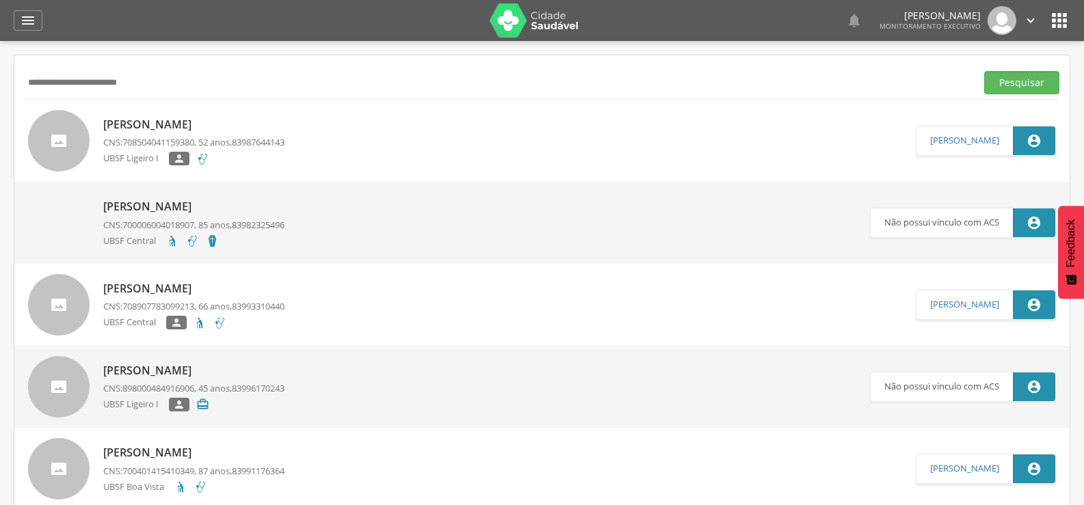
drag, startPoint x: 171, startPoint y: 92, endPoint x: 2, endPoint y: 124, distance: 172.0
click at [0, 124] on div " Supervisão  Distritos  Ubs Coordenador: - Queimadas / PB Intervalo de Tempo…" at bounding box center [542, 293] width 1084 height 505
type input "**********"
click at [984, 71] on button "Pesquisar" at bounding box center [1021, 82] width 75 height 23
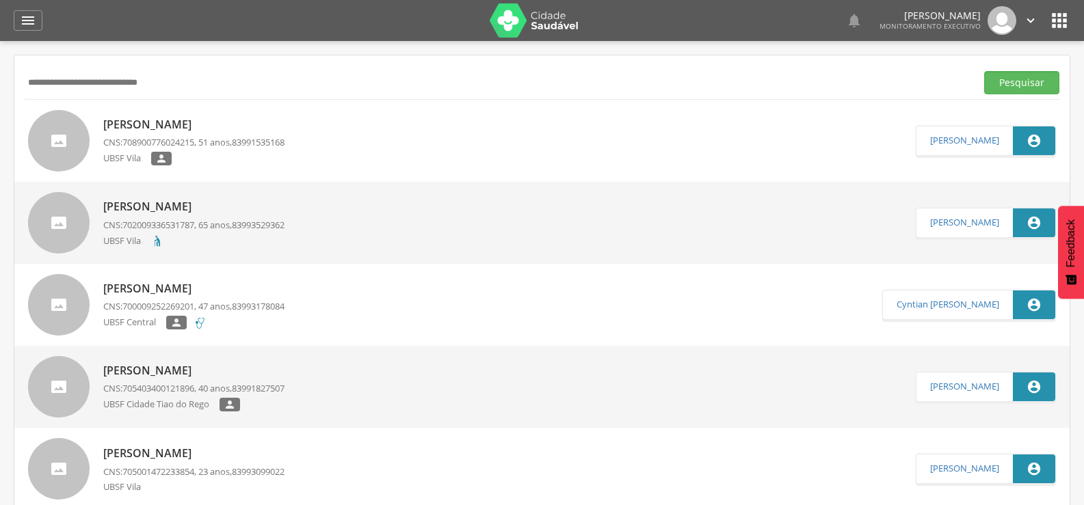
click at [134, 87] on input "**********" at bounding box center [498, 82] width 946 height 23
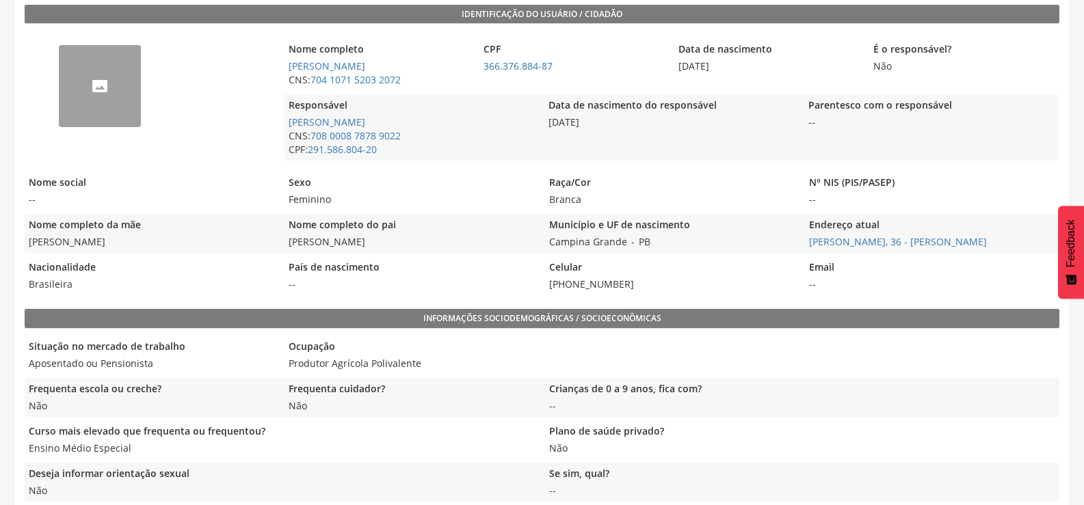
scroll to position [293, 0]
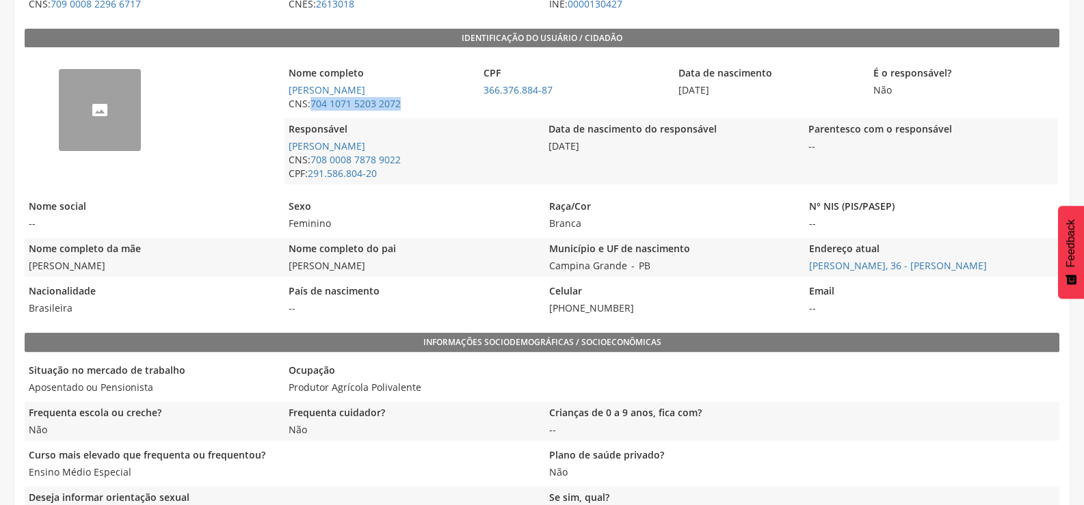
drag, startPoint x: 434, startPoint y: 107, endPoint x: 314, endPoint y: 111, distance: 119.7
click at [314, 111] on span "CNS: 704 1071 5203 2072" at bounding box center [379, 104] width 188 height 14
copy link "704 1071 5203 2072"
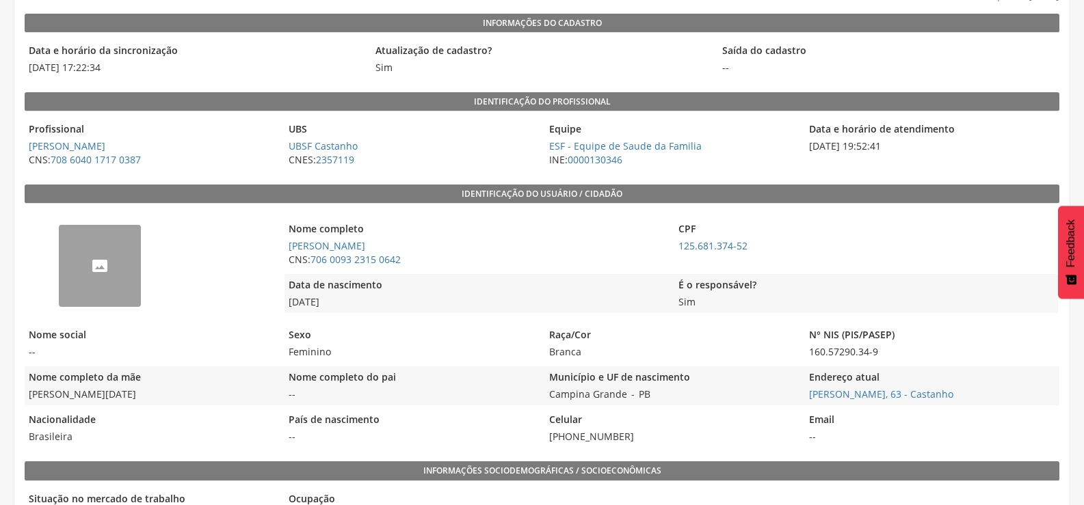
scroll to position [156, 0]
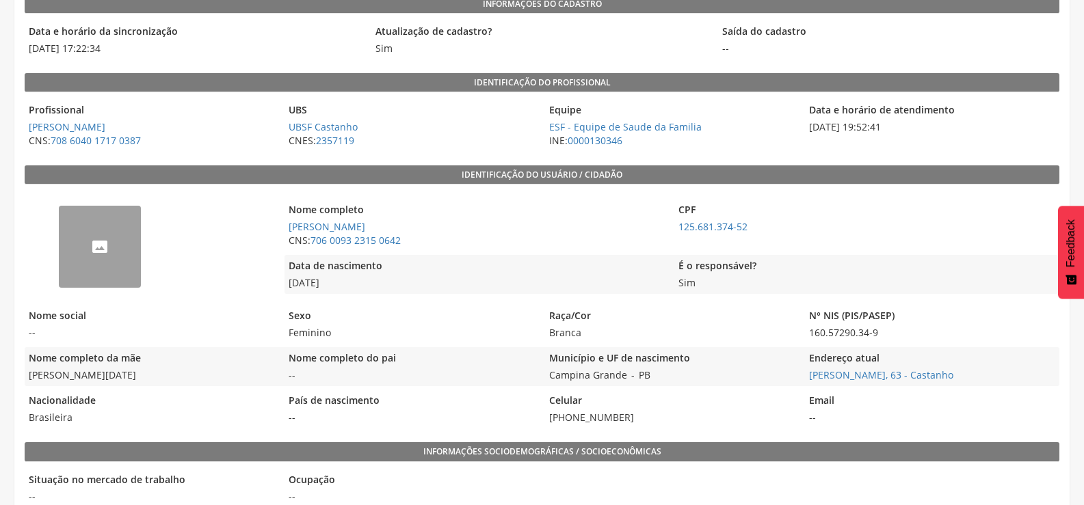
drag, startPoint x: 350, startPoint y: 289, endPoint x: 277, endPoint y: 291, distance: 73.2
click at [277, 291] on div "-- Nome completo Raiane Samuel da Silva CNS: 706 0093 2315 0642 CPF 125.681.374…" at bounding box center [542, 247] width 1035 height 110
click at [382, 289] on span "17/11/1996" at bounding box center [476, 283] width 383 height 14
click at [353, 287] on span "17/11/1996" at bounding box center [476, 283] width 383 height 14
